Goal: Task Accomplishment & Management: Use online tool/utility

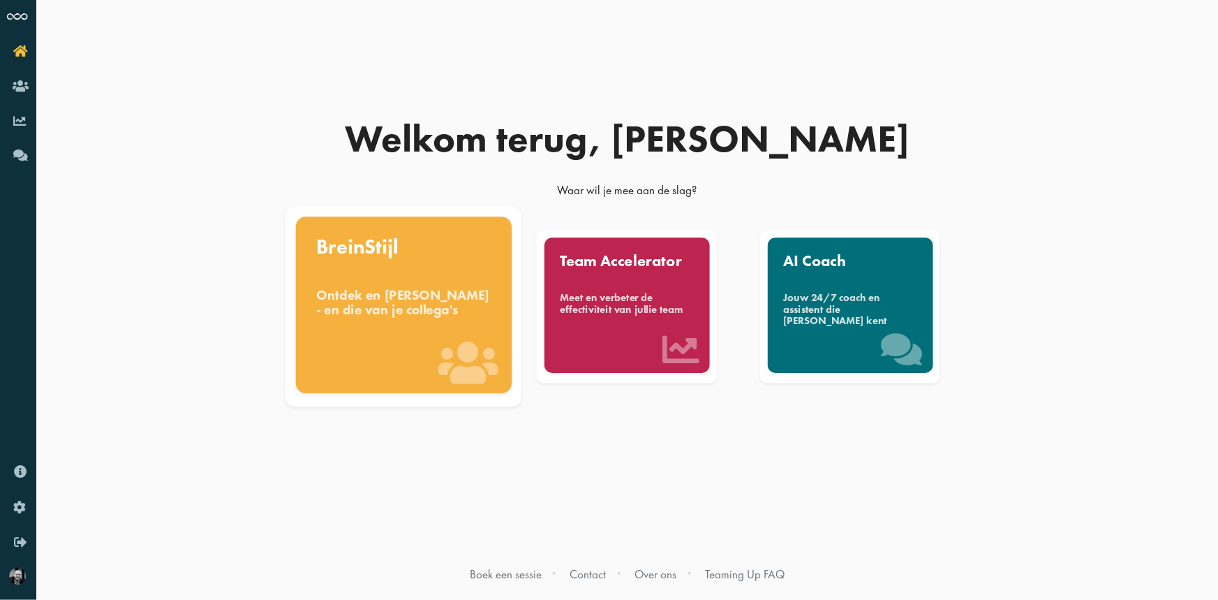
click at [455, 334] on div "BreinStijl Ontdek en benut jouw denkstijl - en die van je collega's" at bounding box center [404, 304] width 216 height 177
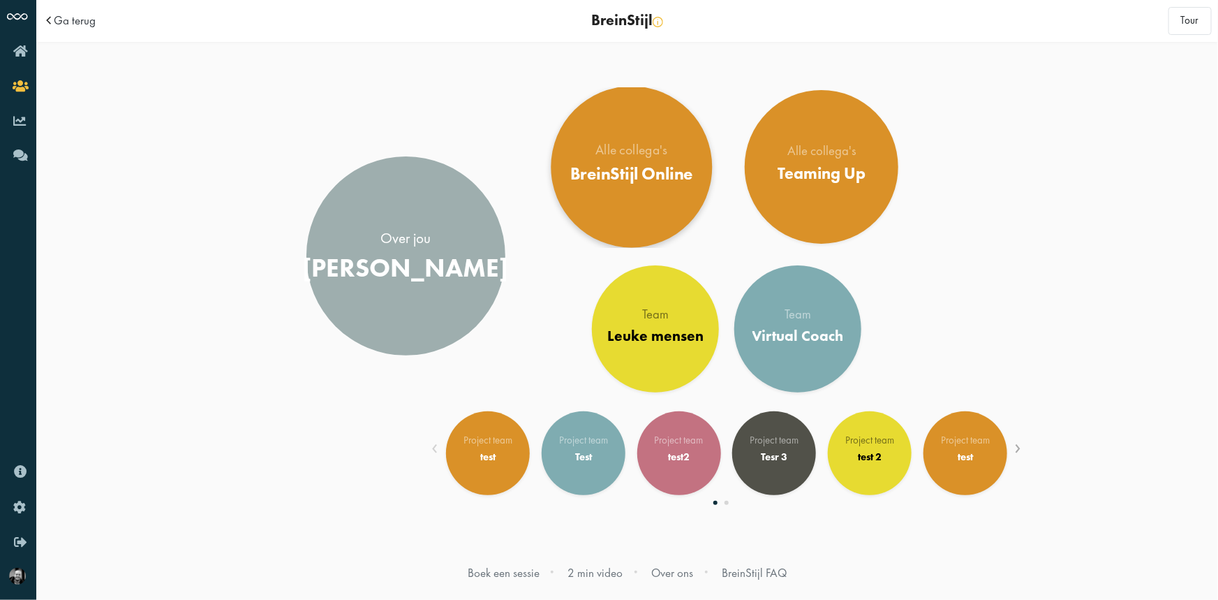
click at [640, 118] on link "Alle collega's BreinStijl Online" at bounding box center [631, 167] width 161 height 161
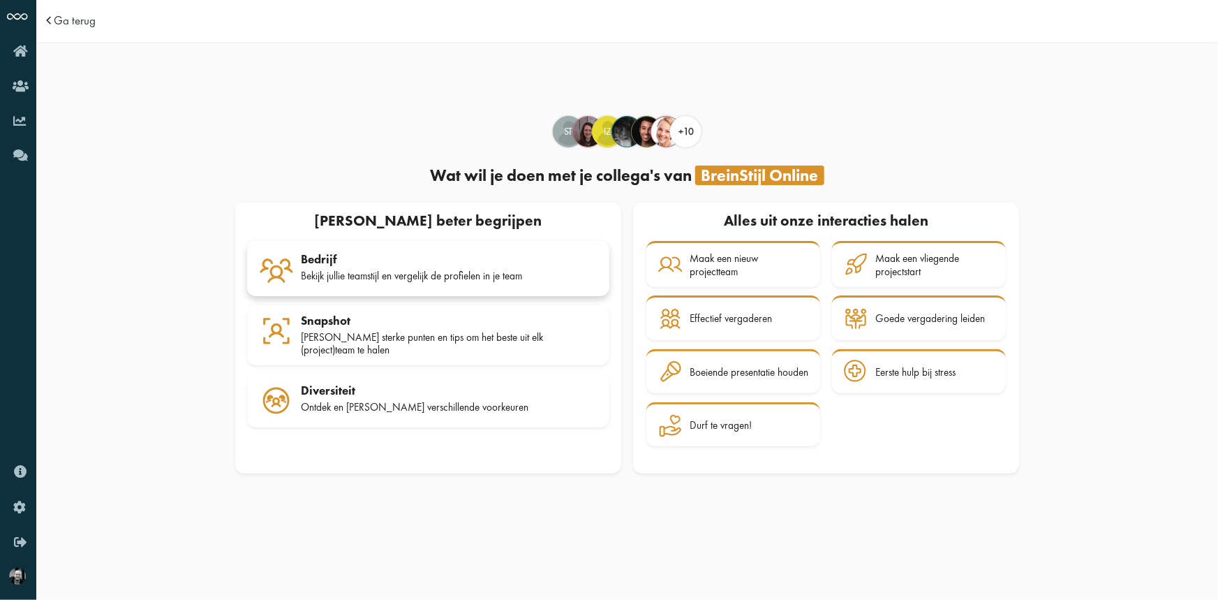
click at [479, 263] on div "Bedrijf" at bounding box center [449, 259] width 297 height 14
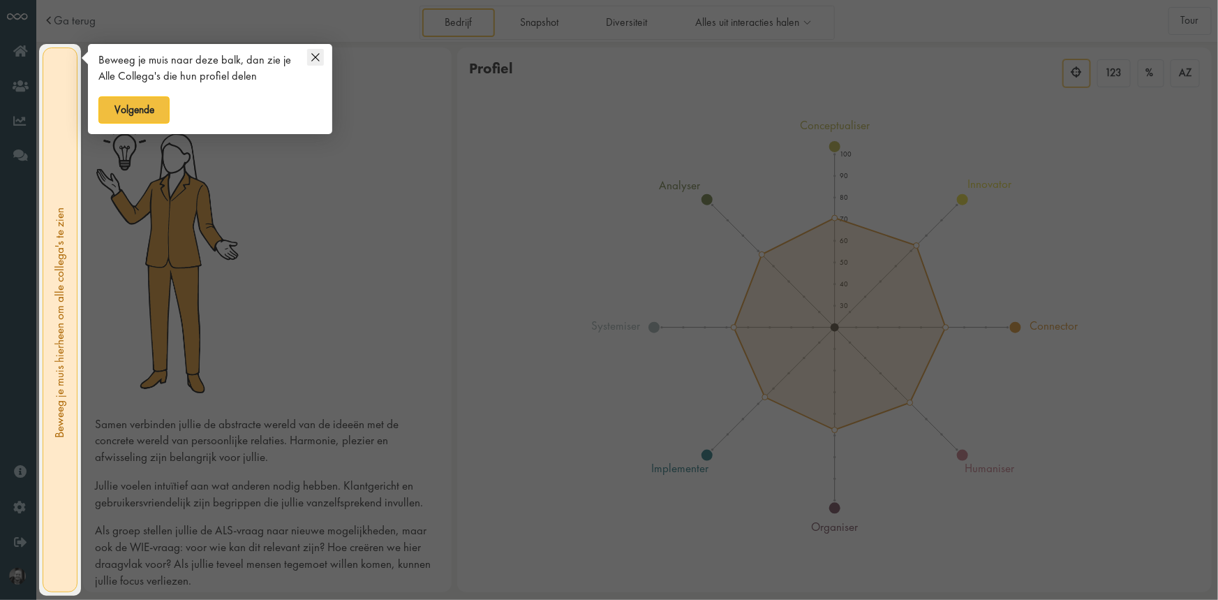
click at [316, 60] on icon at bounding box center [315, 57] width 17 height 17
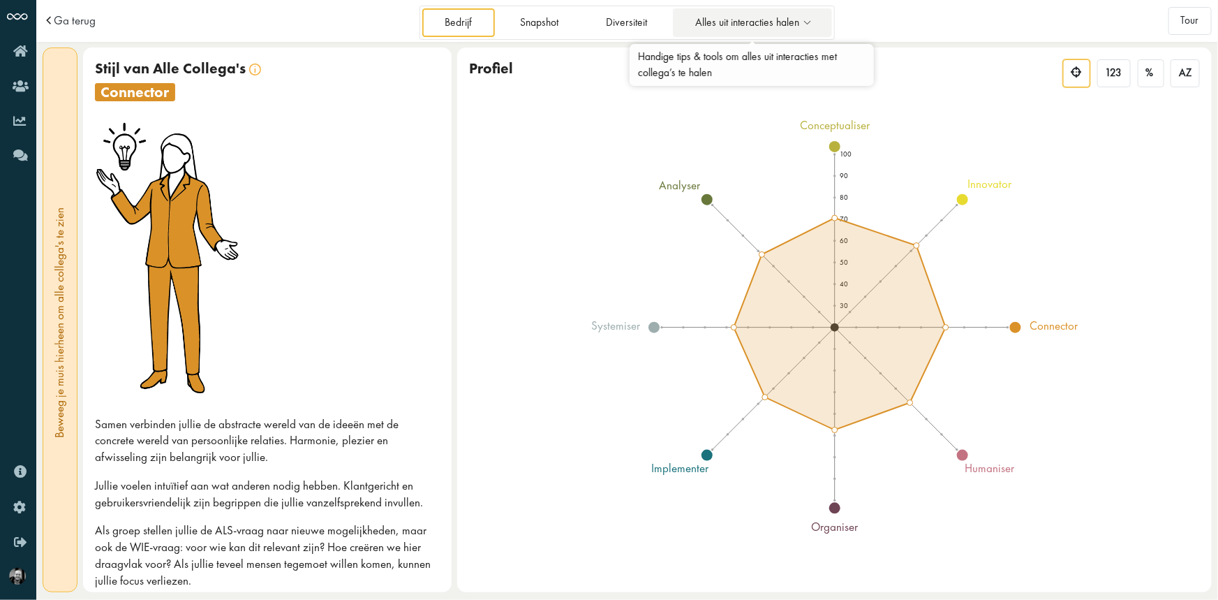
click at [726, 20] on span "Alles uit interacties halen" at bounding box center [747, 23] width 104 height 12
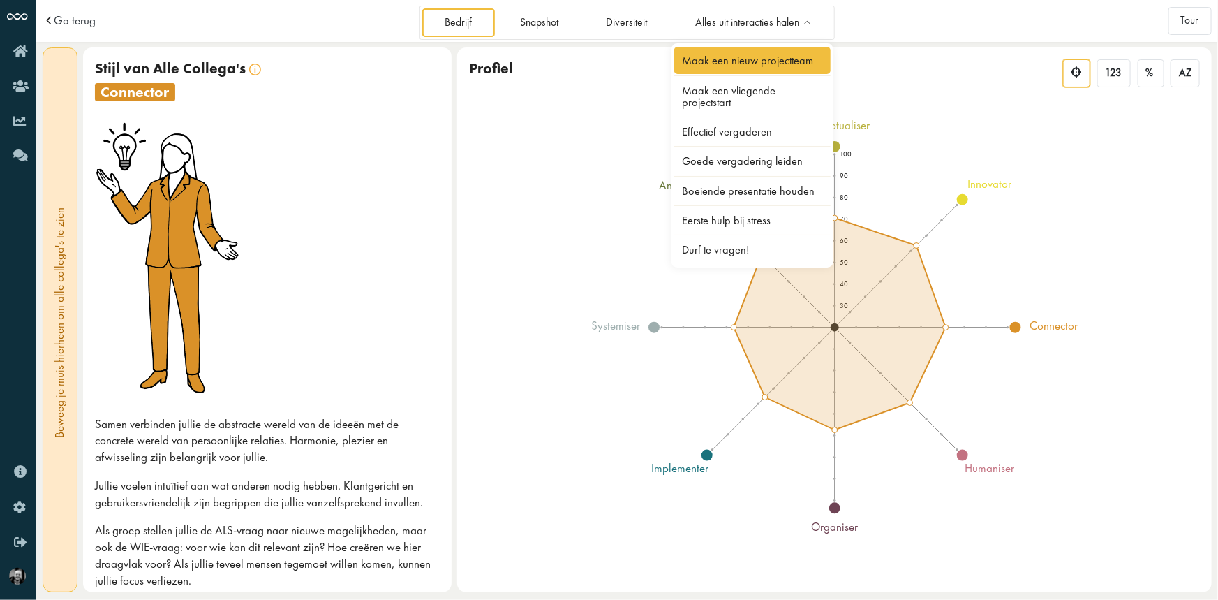
click at [739, 63] on link "Maak een nieuw projectteam" at bounding box center [752, 60] width 156 height 27
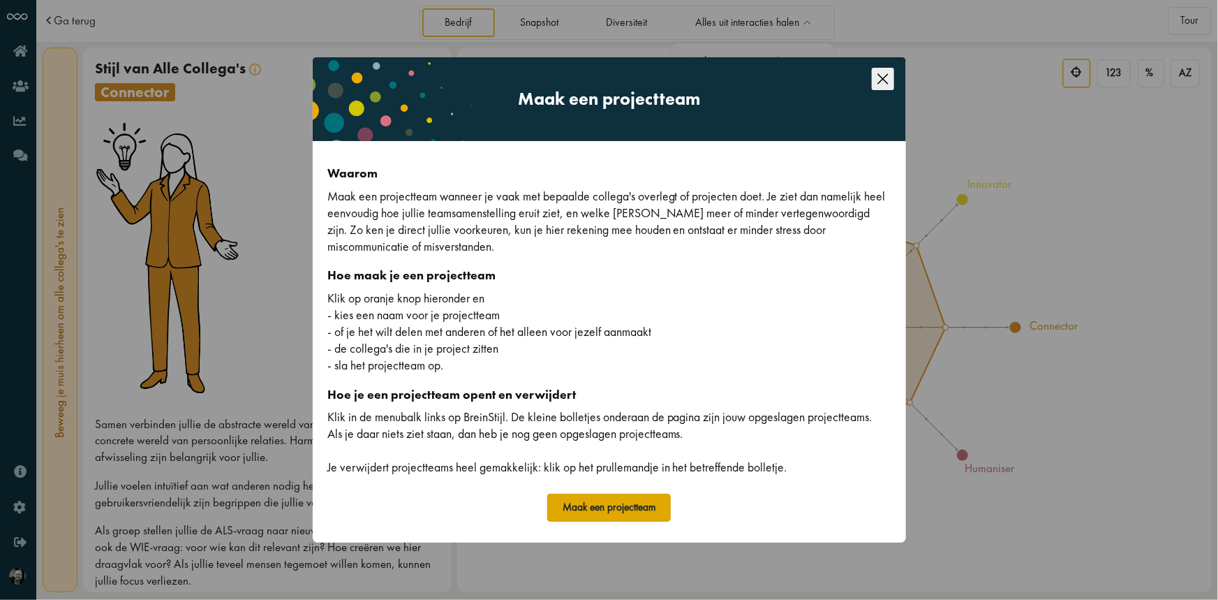
click at [609, 506] on button "Maak een projectteam" at bounding box center [609, 507] width 124 height 28
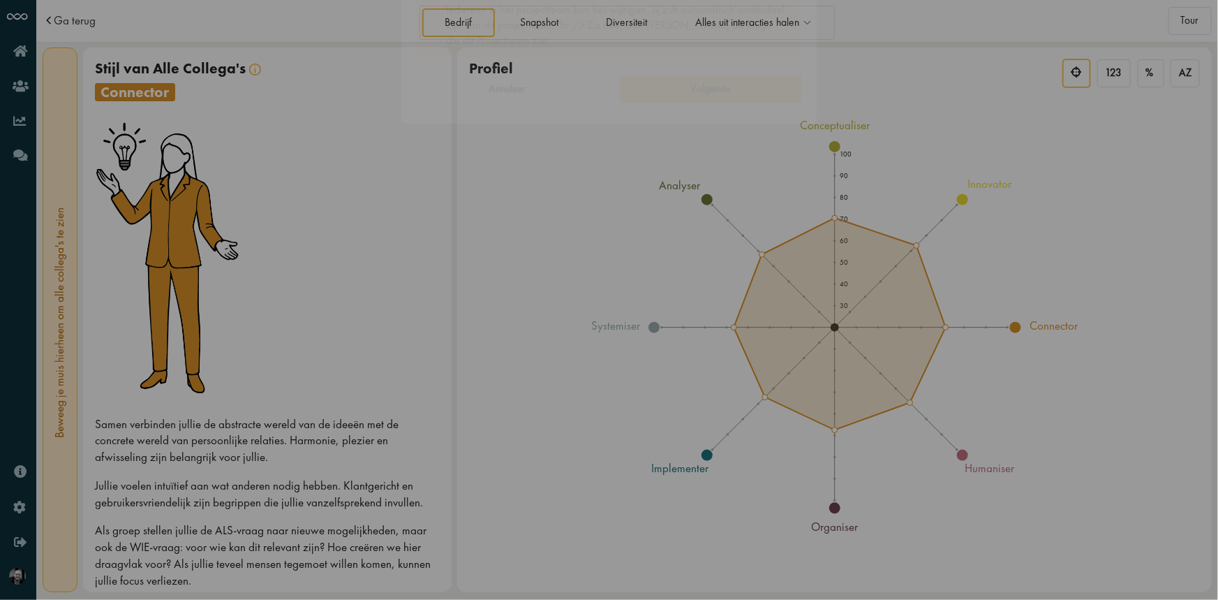
click at [561, 246] on input "Naam van je projectteam" at bounding box center [609, 246] width 386 height 31
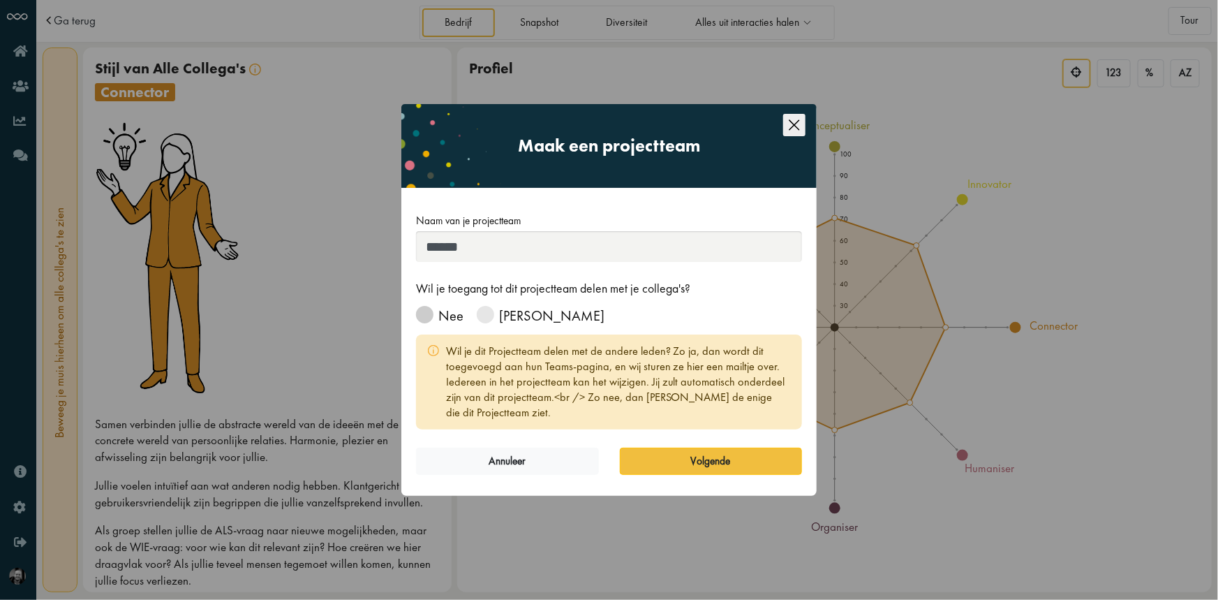
type input "******"
click at [419, 313] on span at bounding box center [424, 314] width 17 height 17
click at [678, 459] on button "Volgende" at bounding box center [711, 461] width 182 height 28
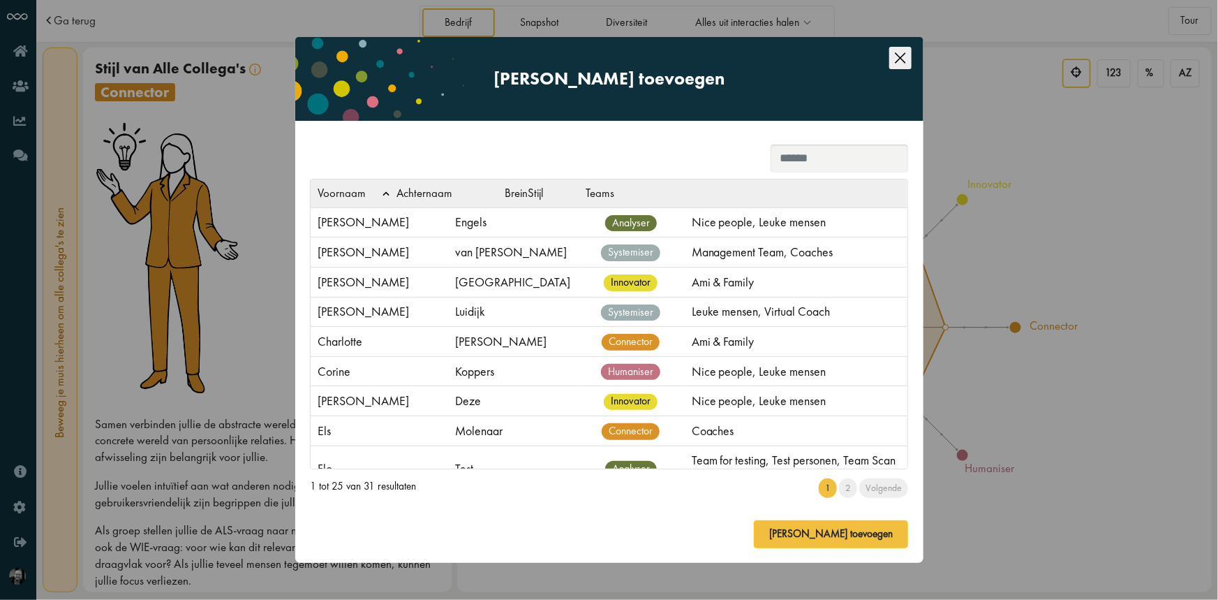
scroll to position [63, 0]
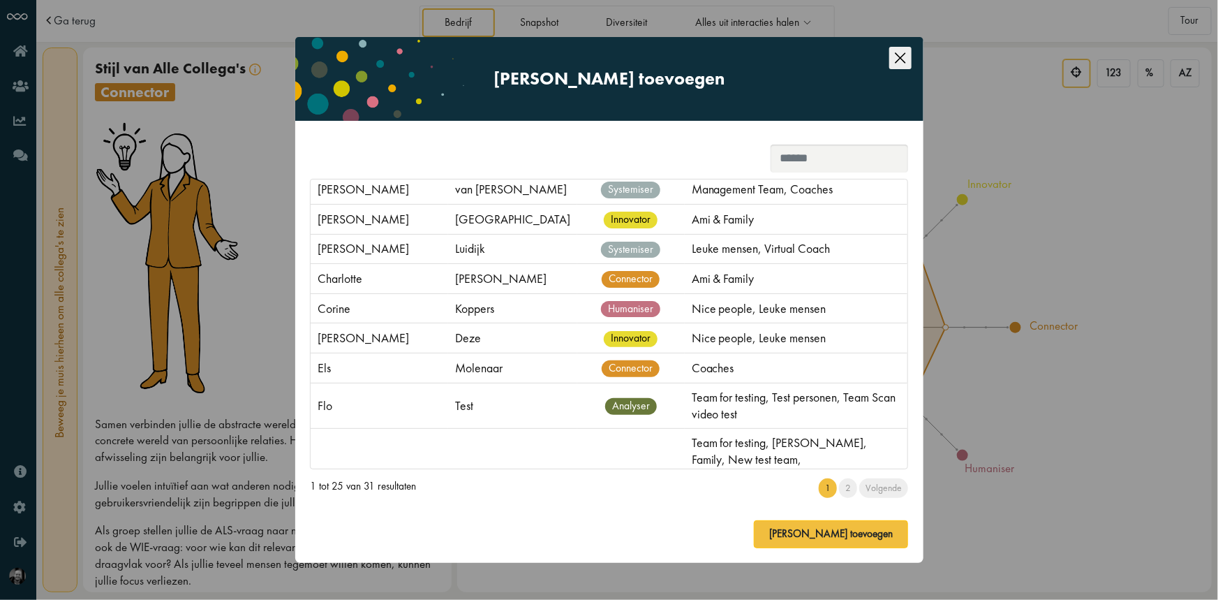
click at [900, 53] on icon "Close this dialog" at bounding box center [900, 58] width 22 height 22
